Goal: Information Seeking & Learning: Learn about a topic

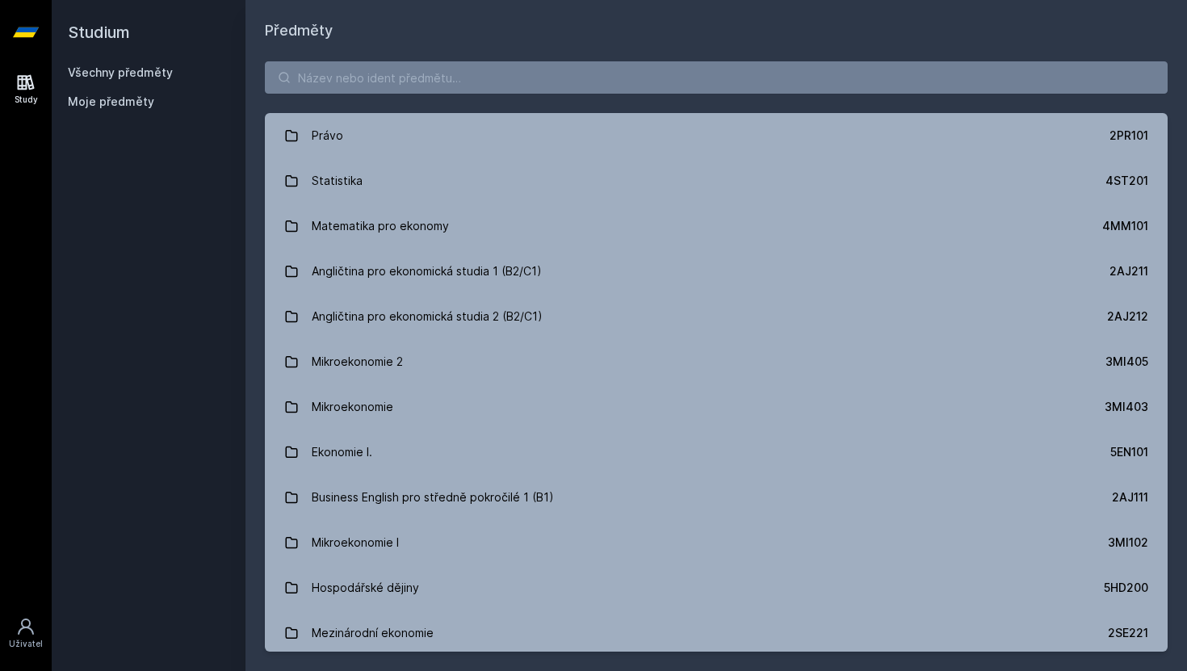
scroll to position [538, 0]
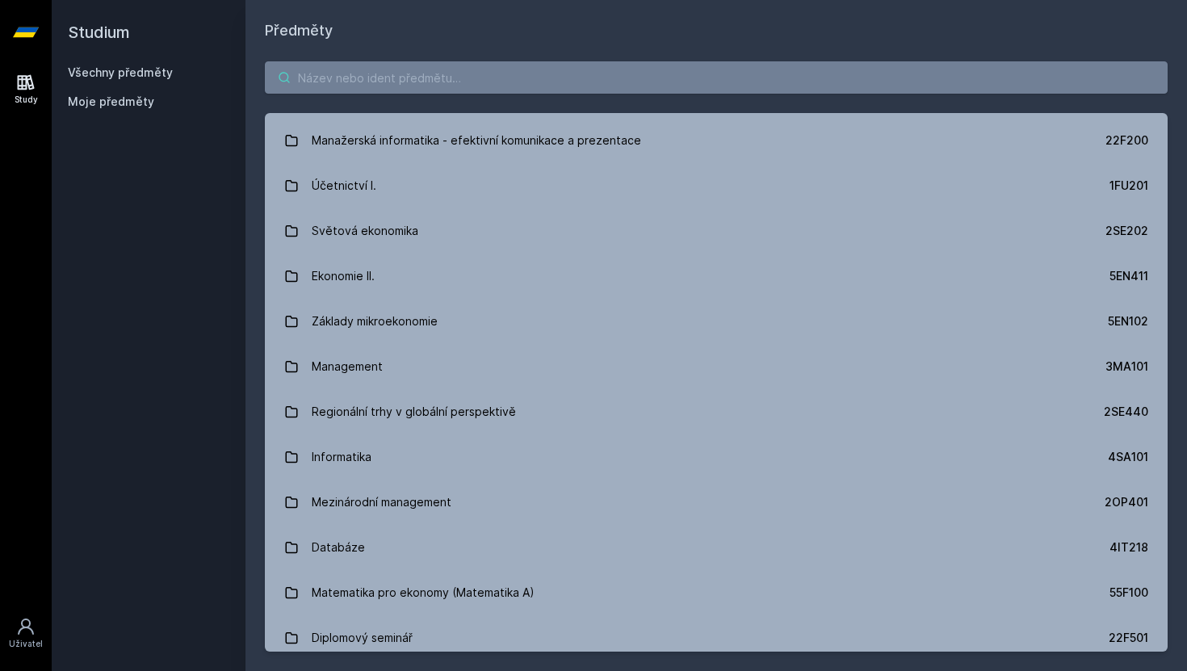
click at [361, 69] on input "search" at bounding box center [716, 77] width 903 height 32
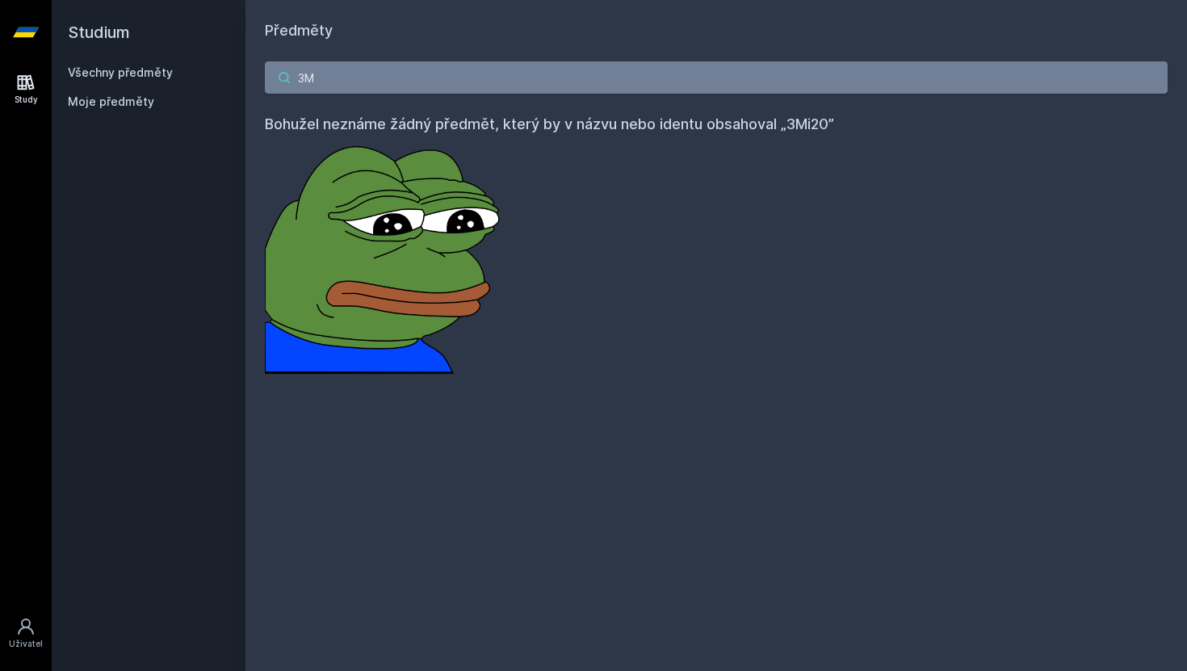
type input "3"
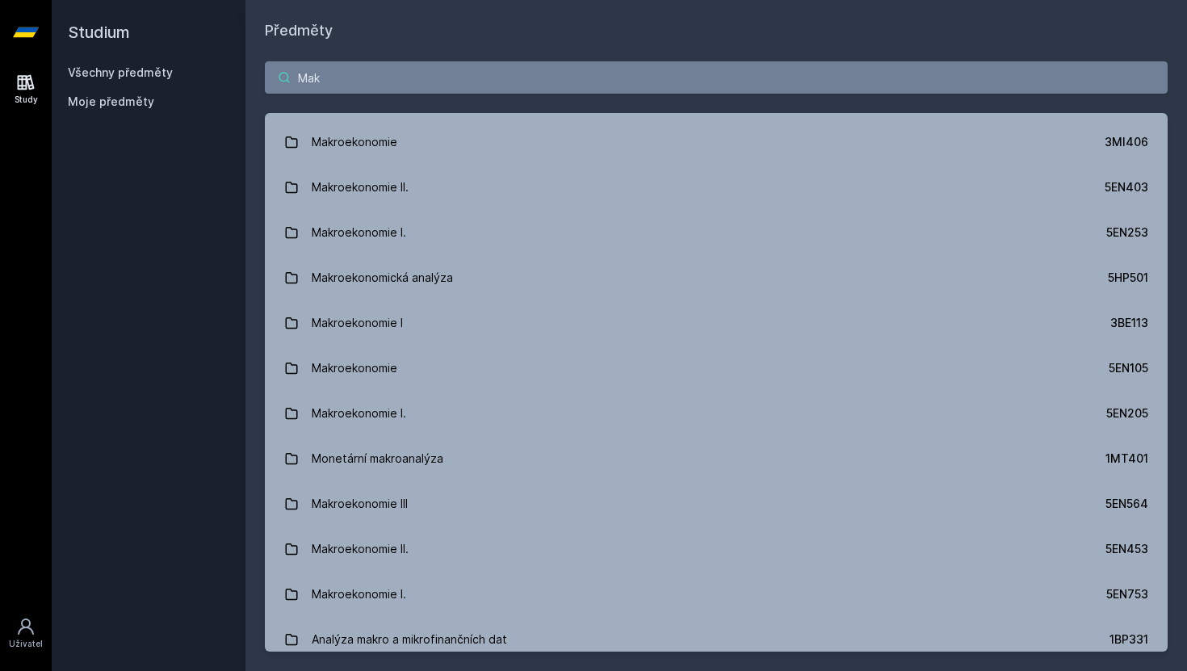
scroll to position [0, 0]
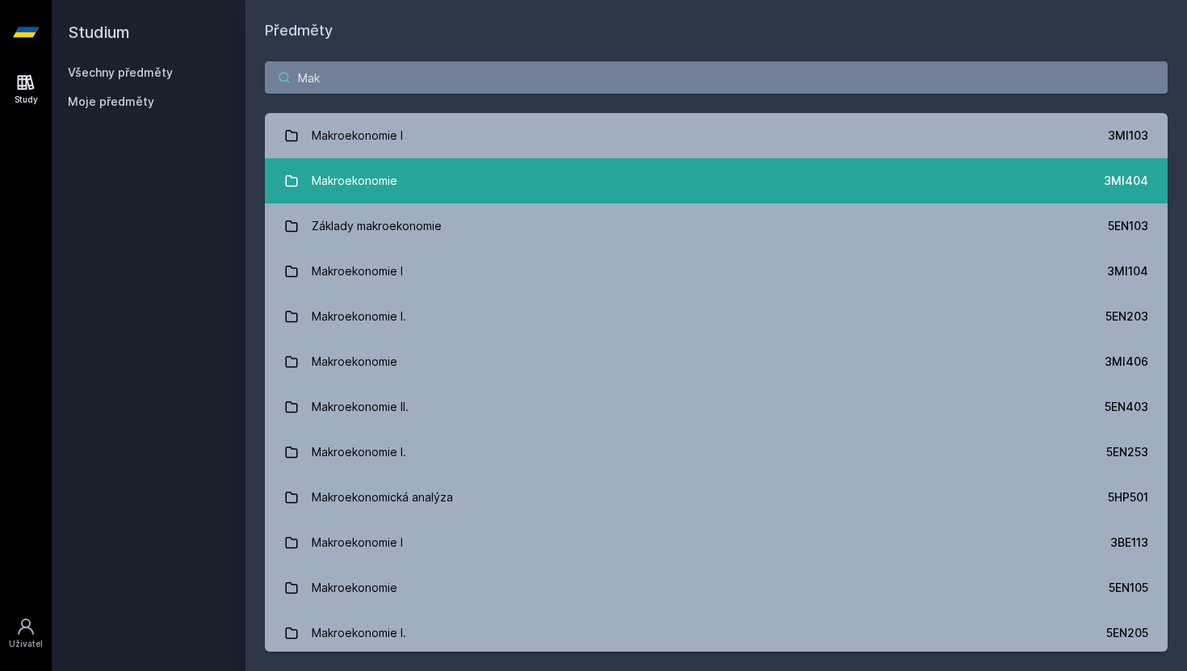
type input "Mak"
click at [405, 179] on link "Makroekonomie 3MI404" at bounding box center [716, 180] width 903 height 45
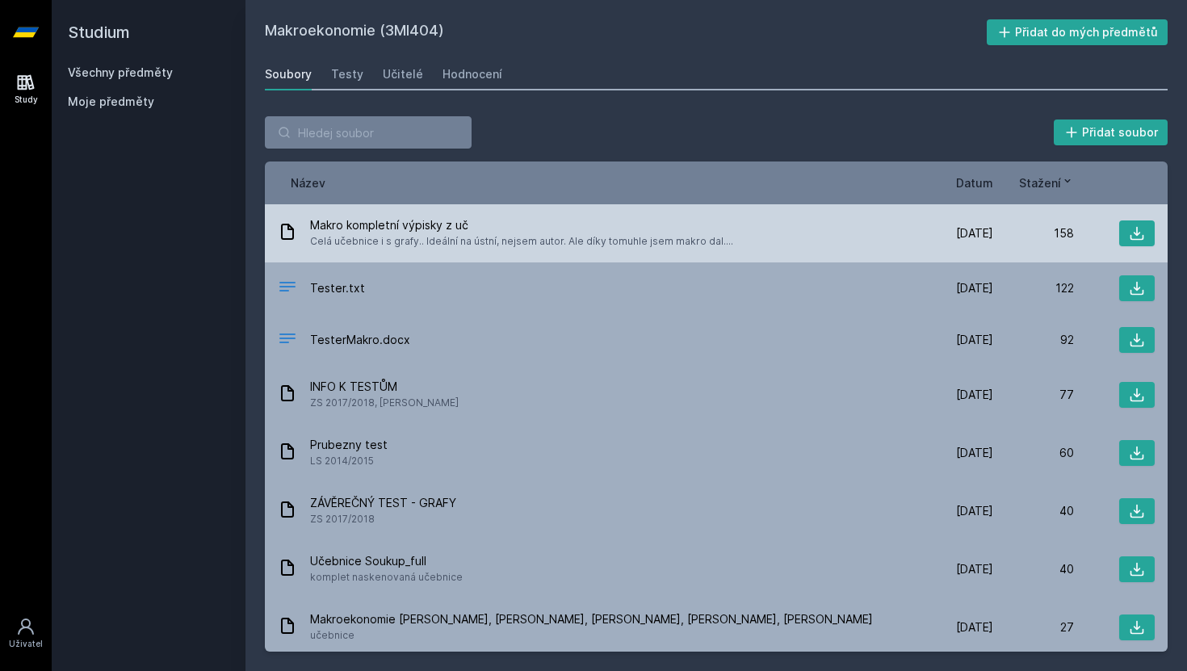
click at [407, 230] on span "Makro kompletní výpisky z uč" at bounding box center [521, 225] width 423 height 16
click at [400, 223] on span "Makro kompletní výpisky z uč" at bounding box center [521, 225] width 423 height 16
click at [467, 232] on span "Makro kompletní výpisky z uč" at bounding box center [521, 225] width 423 height 16
click at [1134, 233] on icon at bounding box center [1137, 233] width 16 height 16
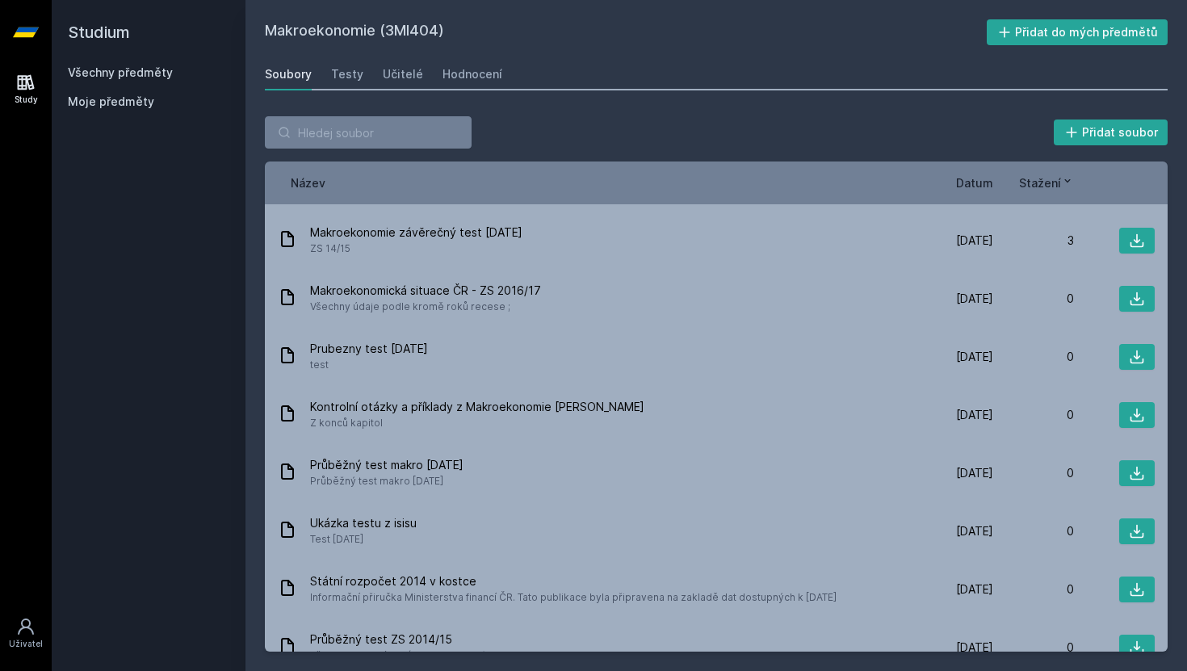
scroll to position [1025, 0]
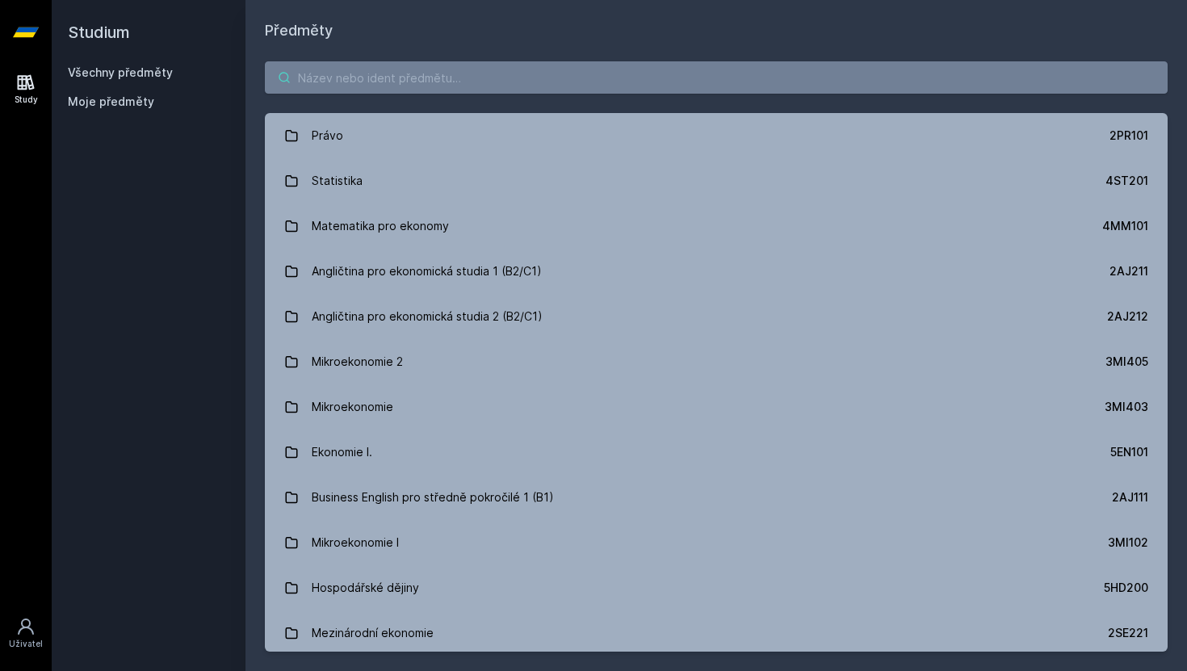
click at [467, 72] on input "search" at bounding box center [716, 77] width 903 height 32
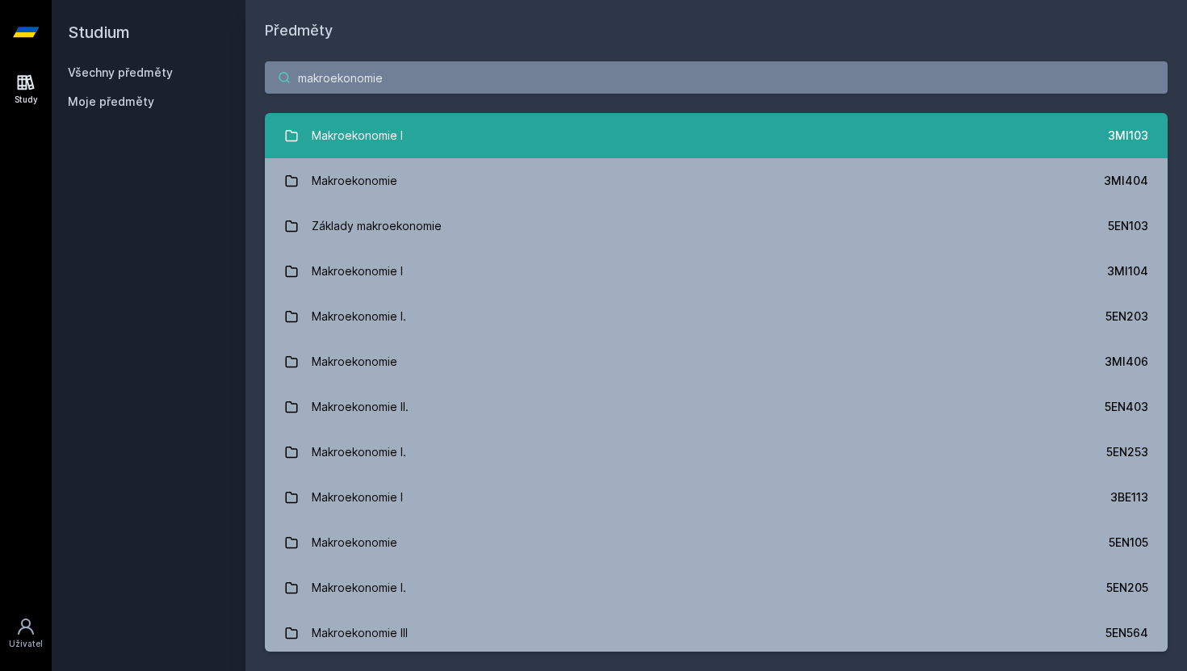
type input "makroekonomie"
click at [346, 137] on div "Makroekonomie I" at bounding box center [357, 135] width 91 height 32
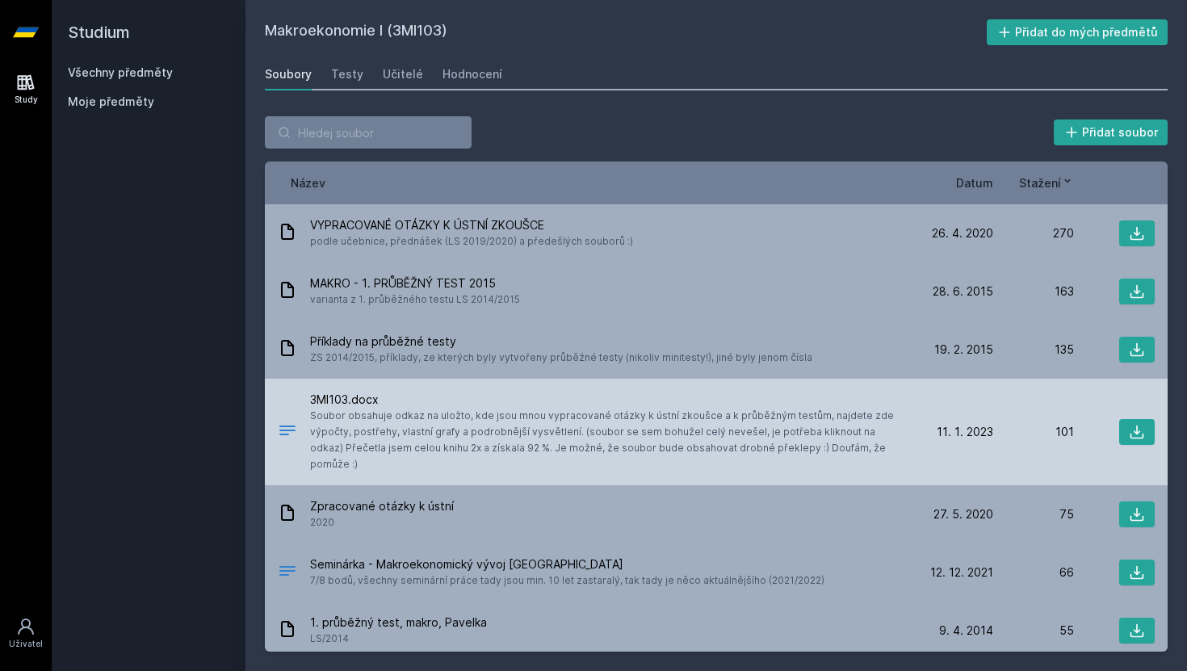
click at [467, 408] on span "Soubor obsahuje odkaz na uložto, kde jsou mnou vypracované otázky k ústní zkouš…" at bounding box center [608, 440] width 596 height 65
click at [1139, 426] on icon at bounding box center [1137, 432] width 16 height 16
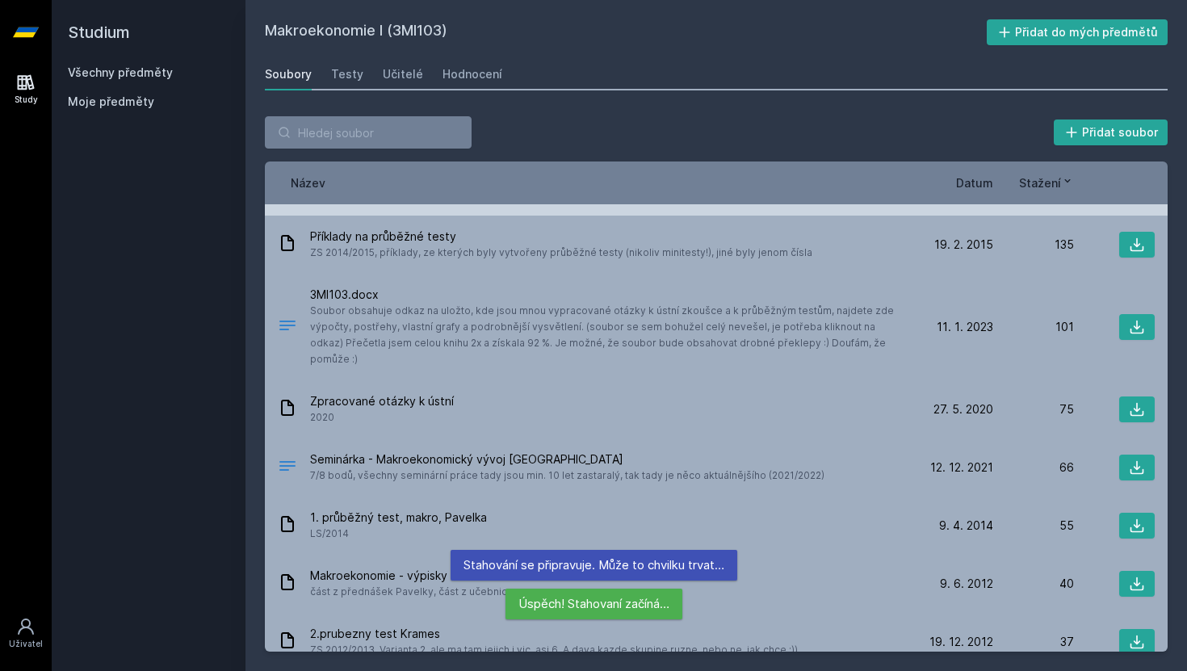
scroll to position [107, 0]
